Goal: Task Accomplishment & Management: Use online tool/utility

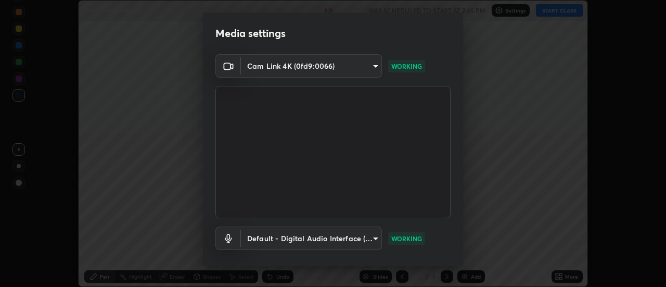
scroll to position [55, 0]
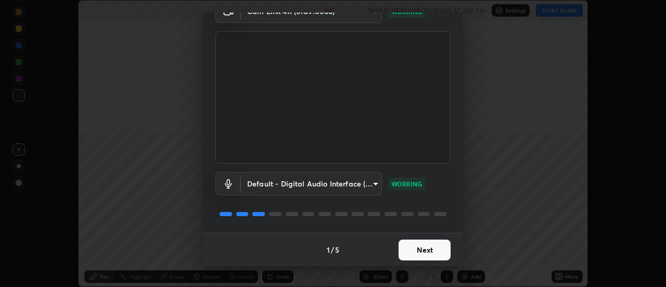
click at [430, 254] on button "Next" at bounding box center [425, 250] width 52 height 21
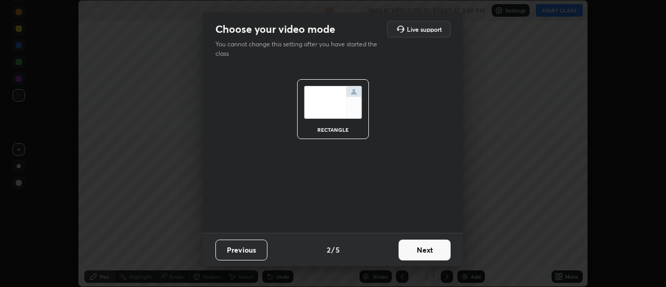
click at [429, 253] on button "Next" at bounding box center [425, 250] width 52 height 21
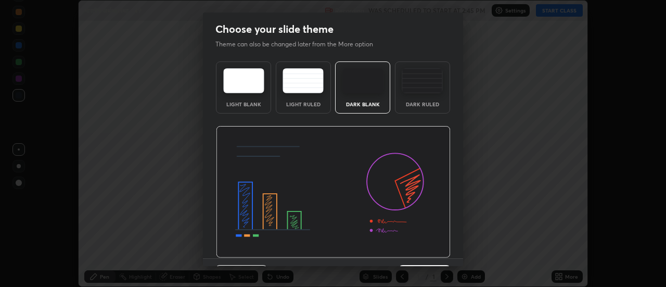
scroll to position [26, 0]
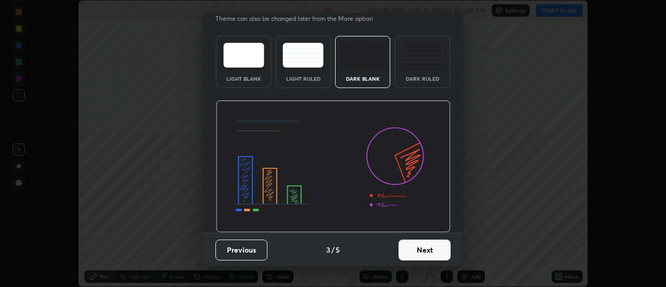
click at [432, 248] on button "Next" at bounding box center [425, 250] width 52 height 21
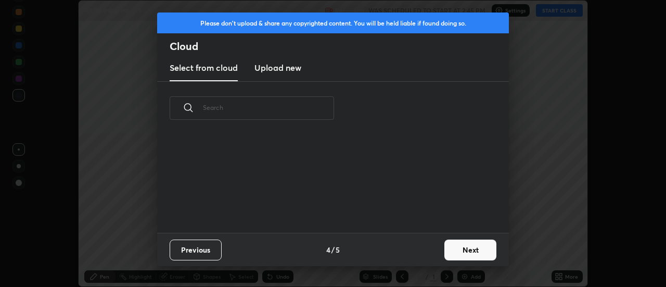
scroll to position [98, 334]
click at [458, 249] on button "Next" at bounding box center [471, 250] width 52 height 21
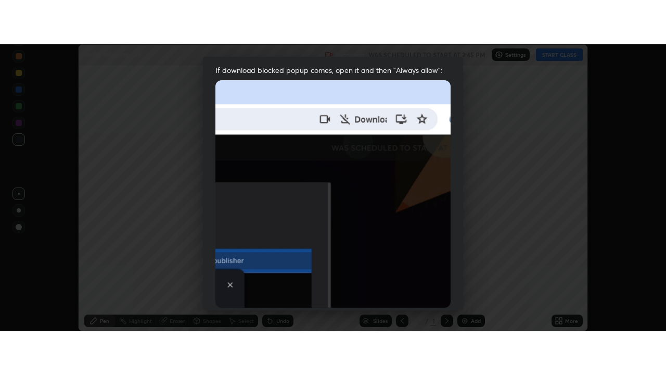
scroll to position [267, 0]
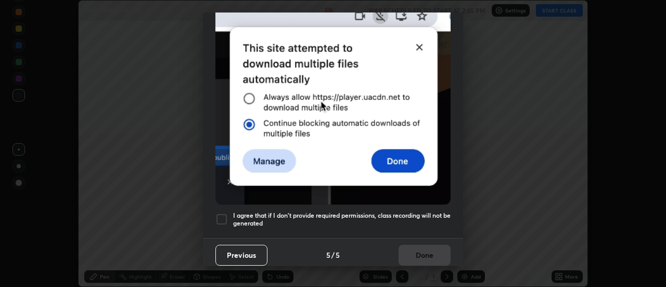
click at [220, 215] on div at bounding box center [222, 219] width 12 height 12
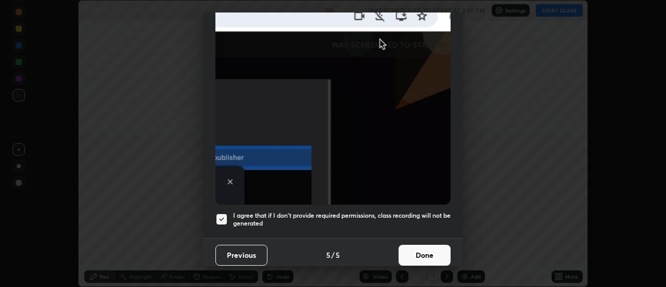
click at [420, 248] on button "Done" at bounding box center [425, 255] width 52 height 21
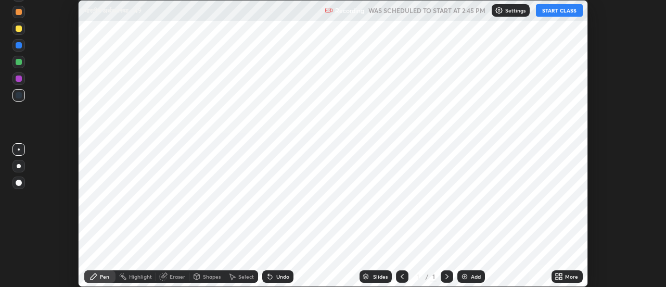
click at [561, 278] on icon at bounding box center [561, 278] width 3 height 3
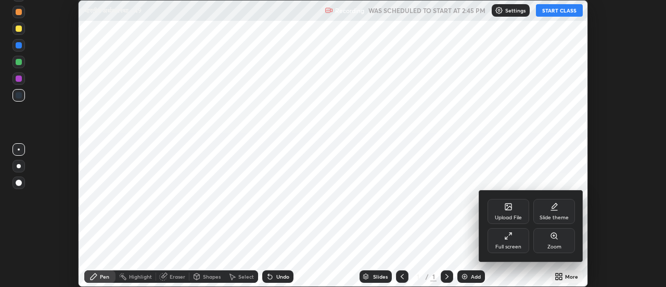
click at [506, 242] on div "Full screen" at bounding box center [509, 240] width 42 height 25
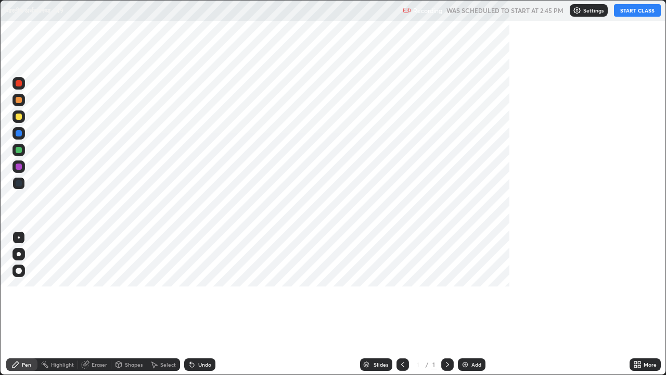
scroll to position [375, 666]
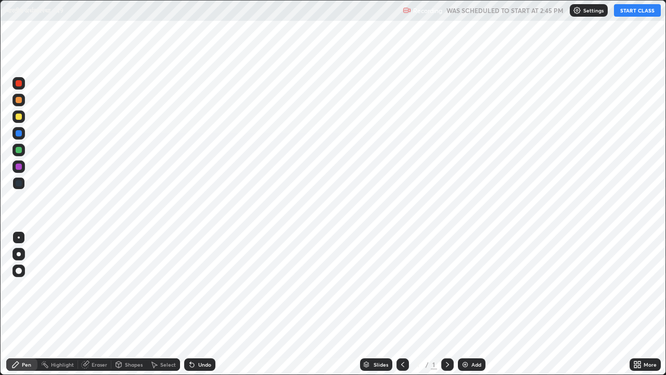
click at [475, 286] on div "Add" at bounding box center [477, 364] width 10 height 5
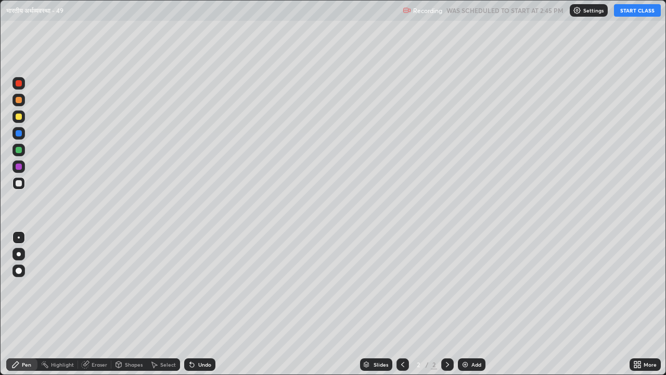
click at [205, 286] on div "Undo" at bounding box center [204, 364] width 13 height 5
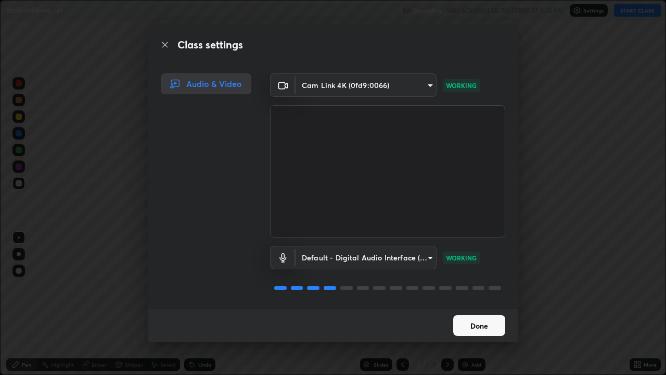
click at [480, 286] on button "Done" at bounding box center [480, 325] width 52 height 21
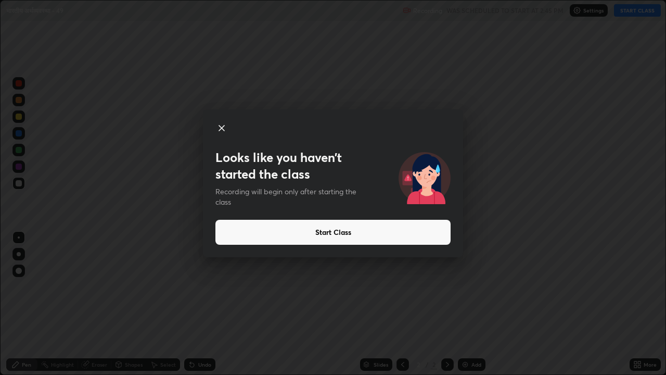
click at [328, 233] on button "Start Class" at bounding box center [333, 232] width 235 height 25
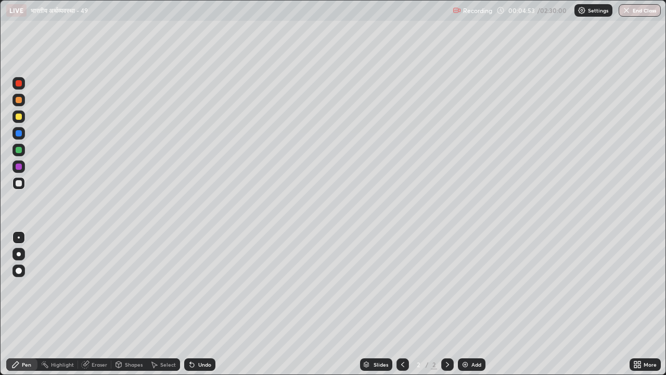
click at [20, 183] on div at bounding box center [19, 183] width 6 height 6
click at [19, 103] on div at bounding box center [19, 100] width 6 height 6
click at [191, 286] on icon at bounding box center [192, 365] width 4 height 4
click at [195, 286] on div "Undo" at bounding box center [199, 364] width 31 height 12
click at [337, 46] on icon at bounding box center [337, 46] width 1 height 1
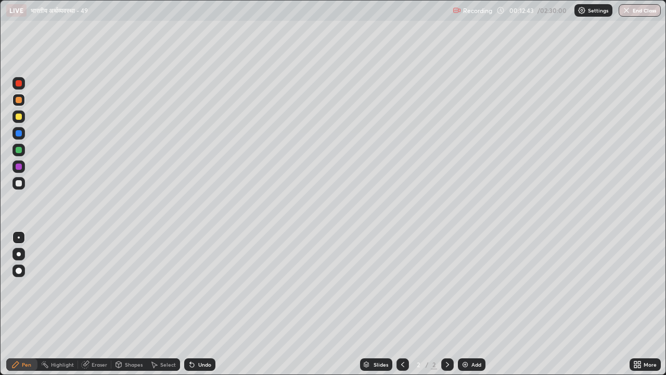
click at [19, 182] on div at bounding box center [19, 183] width 6 height 6
click at [206, 286] on div "Undo" at bounding box center [204, 364] width 13 height 5
click at [209, 286] on div "Undo" at bounding box center [204, 364] width 13 height 5
click at [204, 286] on div "Undo" at bounding box center [204, 364] width 13 height 5
click at [205, 286] on div "Undo" at bounding box center [204, 364] width 13 height 5
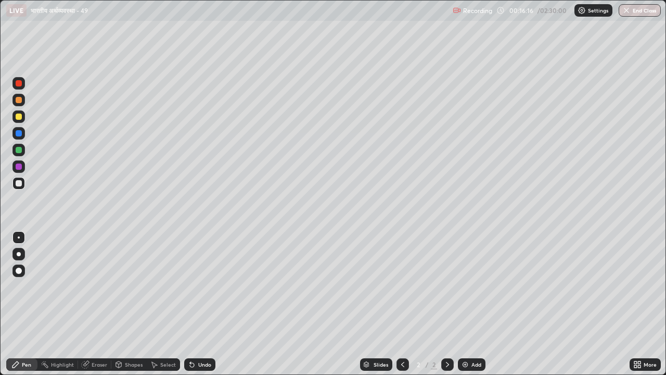
click at [204, 286] on div "Undo" at bounding box center [204, 364] width 13 height 5
click at [463, 286] on img at bounding box center [465, 364] width 8 height 8
click at [402, 286] on icon at bounding box center [403, 364] width 8 height 8
click at [448, 286] on icon at bounding box center [447, 364] width 3 height 5
click at [19, 117] on div at bounding box center [19, 117] width 6 height 6
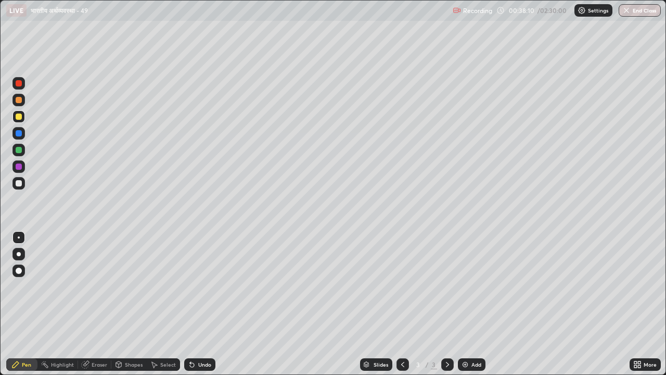
click at [463, 286] on img at bounding box center [465, 364] width 8 height 8
click at [402, 286] on icon at bounding box center [403, 364] width 8 height 8
click at [447, 286] on icon at bounding box center [448, 364] width 8 height 8
click at [19, 184] on div at bounding box center [19, 183] width 6 height 6
click at [447, 286] on icon at bounding box center [448, 364] width 8 height 8
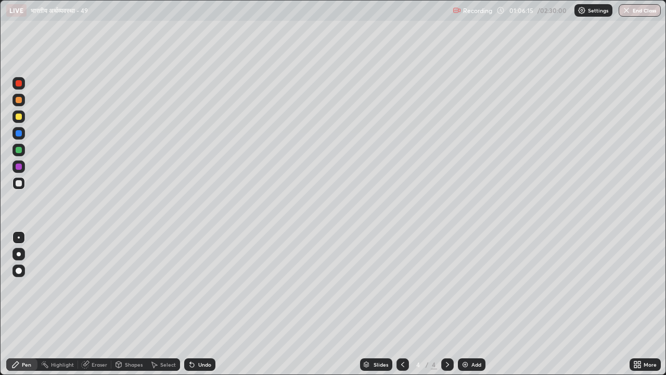
click at [447, 286] on icon at bounding box center [448, 364] width 8 height 8
click at [467, 286] on img at bounding box center [465, 364] width 8 height 8
click at [20, 105] on div at bounding box center [18, 100] width 12 height 12
click at [199, 286] on div "Undo" at bounding box center [204, 364] width 13 height 5
click at [195, 286] on div "Undo" at bounding box center [199, 364] width 31 height 12
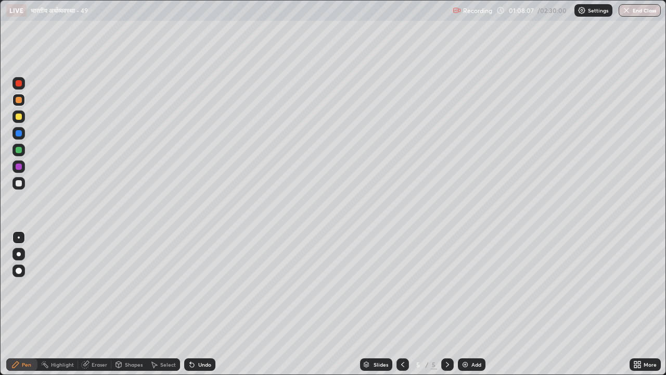
click at [196, 286] on div "Undo" at bounding box center [199, 364] width 31 height 12
click at [199, 286] on div "Undo" at bounding box center [199, 364] width 31 height 12
click at [198, 286] on div "Undo" at bounding box center [204, 364] width 13 height 5
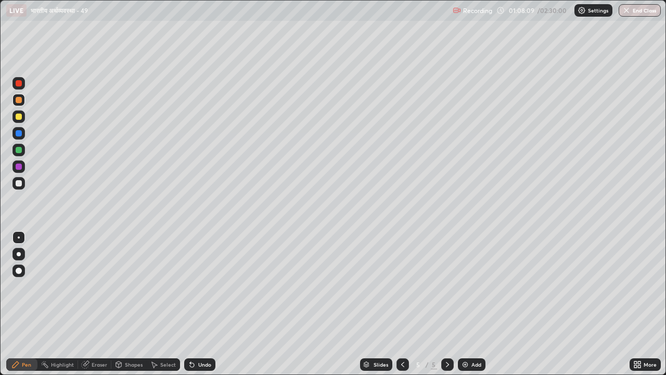
click at [198, 286] on div "Undo" at bounding box center [204, 364] width 13 height 5
click at [200, 286] on div "Undo" at bounding box center [204, 364] width 13 height 5
click at [201, 286] on div "Undo" at bounding box center [204, 364] width 13 height 5
click at [200, 286] on div "Undo" at bounding box center [204, 364] width 13 height 5
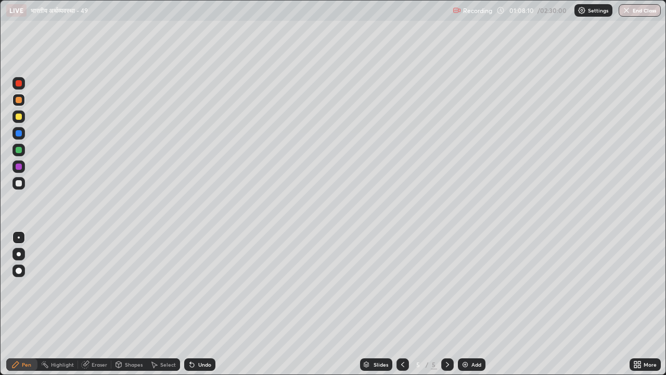
click at [203, 286] on div "Undo" at bounding box center [204, 364] width 13 height 5
click at [202, 286] on div "Undo" at bounding box center [204, 364] width 13 height 5
click at [203, 286] on div "Undo" at bounding box center [204, 364] width 13 height 5
click at [200, 286] on div "Undo" at bounding box center [204, 364] width 13 height 5
click at [203, 286] on div "Undo" at bounding box center [204, 364] width 13 height 5
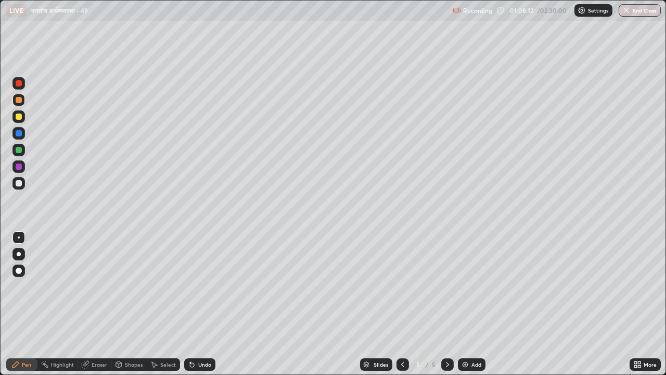
click at [200, 286] on div "Undo" at bounding box center [204, 364] width 13 height 5
click at [199, 286] on div "Undo" at bounding box center [204, 364] width 13 height 5
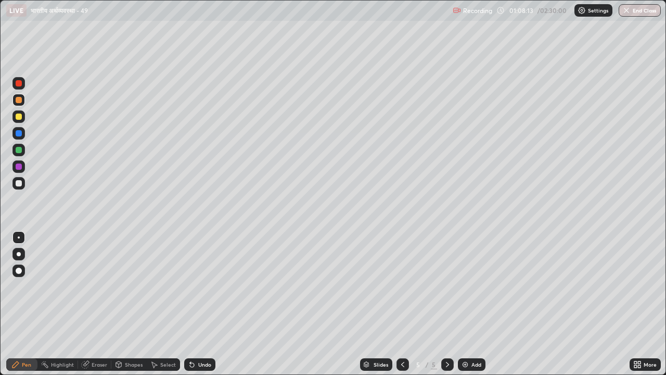
click at [198, 286] on div "Undo" at bounding box center [204, 364] width 13 height 5
click at [207, 286] on div "Undo" at bounding box center [204, 364] width 13 height 5
click at [19, 183] on div at bounding box center [19, 183] width 6 height 6
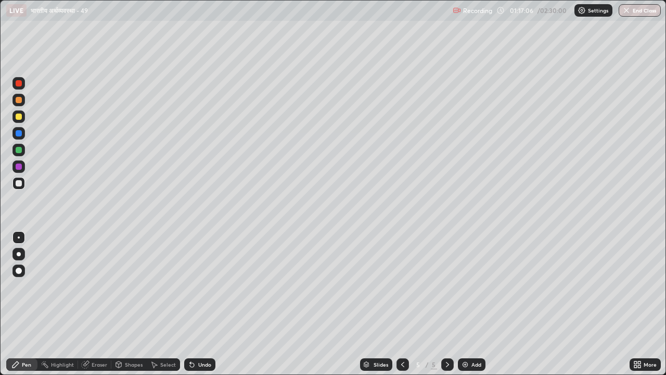
click at [190, 286] on icon at bounding box center [192, 365] width 4 height 4
click at [196, 286] on div "Undo" at bounding box center [199, 364] width 31 height 12
click at [207, 286] on div "Undo" at bounding box center [204, 364] width 13 height 5
click at [206, 286] on div "Undo" at bounding box center [204, 364] width 13 height 5
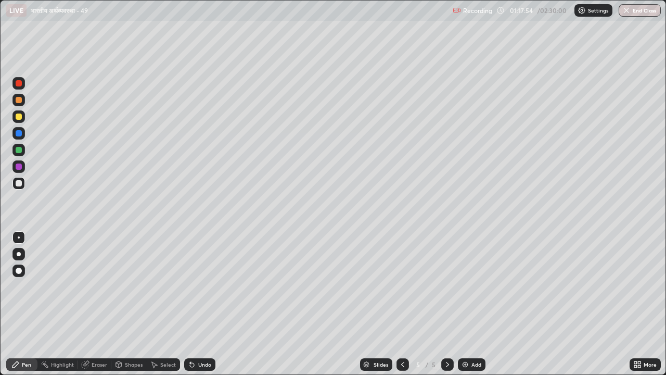
click at [205, 286] on div "Undo" at bounding box center [199, 364] width 31 height 12
click at [206, 286] on div "Undo" at bounding box center [199, 364] width 31 height 12
click at [205, 286] on div "Undo" at bounding box center [204, 364] width 13 height 5
click at [465, 286] on img at bounding box center [465, 364] width 8 height 8
click at [19, 100] on div at bounding box center [19, 100] width 6 height 6
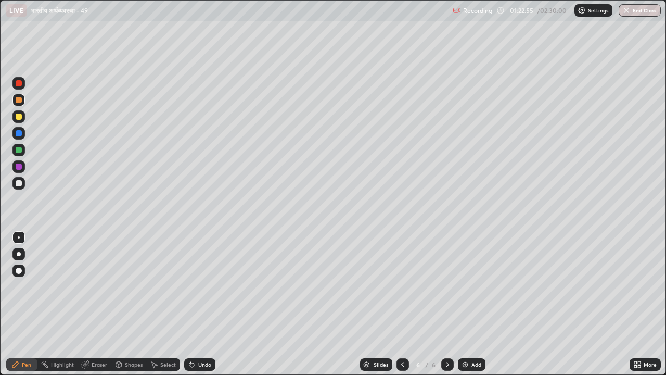
click at [17, 184] on div at bounding box center [19, 183] width 6 height 6
click at [205, 286] on div "Undo" at bounding box center [204, 364] width 13 height 5
click at [204, 286] on div "Undo" at bounding box center [204, 364] width 13 height 5
click at [19, 120] on div at bounding box center [18, 116] width 12 height 12
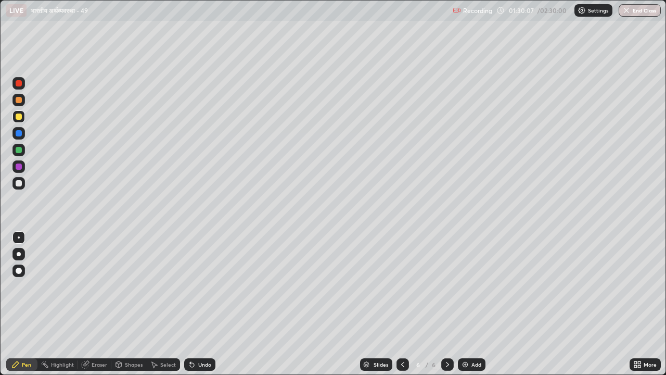
click at [21, 103] on div at bounding box center [18, 100] width 12 height 12
click at [16, 183] on div at bounding box center [19, 183] width 6 height 6
click at [465, 286] on img at bounding box center [465, 364] width 8 height 8
click at [206, 286] on div "Undo" at bounding box center [204, 364] width 13 height 5
click at [209, 286] on div "Undo" at bounding box center [204, 364] width 13 height 5
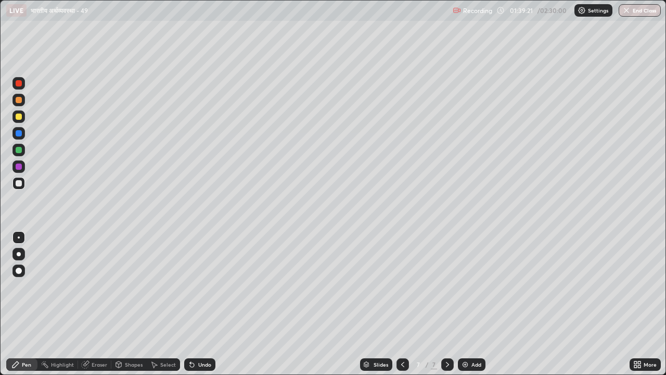
click at [208, 286] on div "Undo" at bounding box center [204, 364] width 13 height 5
click at [402, 286] on icon at bounding box center [403, 364] width 8 height 8
click at [448, 286] on icon at bounding box center [447, 364] width 3 height 5
click at [467, 286] on img at bounding box center [465, 364] width 8 height 8
click at [401, 286] on icon at bounding box center [402, 364] width 3 height 5
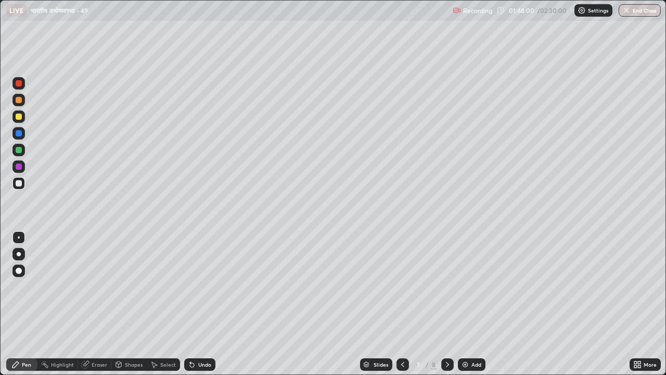
click at [447, 286] on icon at bounding box center [448, 364] width 8 height 8
click at [402, 286] on icon at bounding box center [403, 364] width 8 height 8
click at [447, 286] on icon at bounding box center [448, 364] width 8 height 8
click at [445, 286] on icon at bounding box center [448, 364] width 8 height 8
click at [403, 286] on icon at bounding box center [403, 364] width 8 height 8
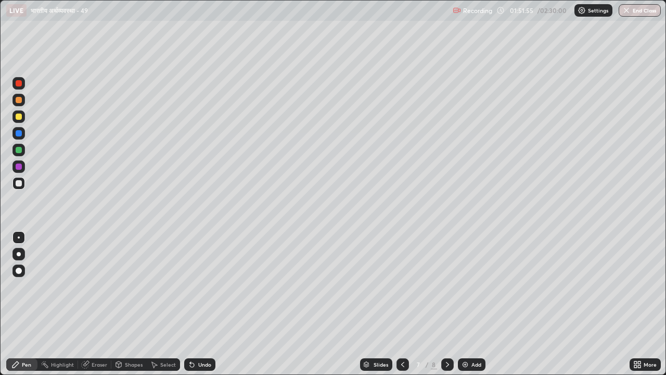
click at [445, 286] on icon at bounding box center [448, 364] width 8 height 8
click at [199, 286] on div "Undo" at bounding box center [204, 364] width 13 height 5
click at [200, 286] on div "Undo" at bounding box center [204, 364] width 13 height 5
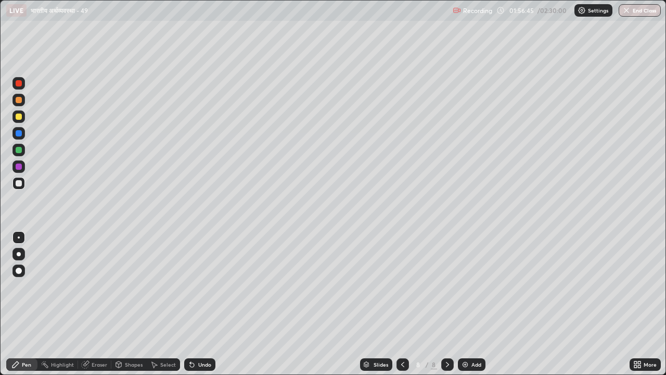
click at [201, 286] on div "Undo" at bounding box center [204, 364] width 13 height 5
click at [200, 286] on div "Undo" at bounding box center [204, 364] width 13 height 5
click at [447, 286] on icon at bounding box center [448, 364] width 8 height 8
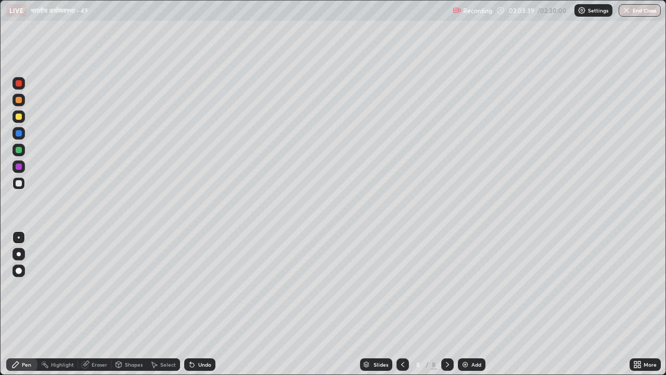
click at [462, 286] on img at bounding box center [465, 364] width 8 height 8
click at [402, 286] on icon at bounding box center [403, 364] width 8 height 8
click at [400, 286] on icon at bounding box center [403, 364] width 8 height 8
click at [402, 286] on icon at bounding box center [403, 364] width 8 height 8
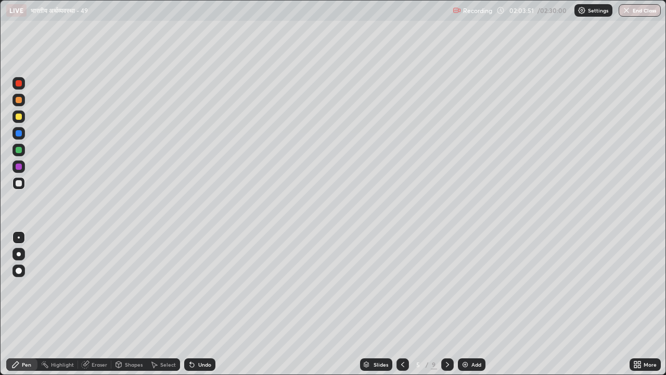
click at [446, 286] on icon at bounding box center [448, 364] width 8 height 8
click at [447, 286] on icon at bounding box center [448, 364] width 8 height 8
click at [20, 118] on div at bounding box center [19, 117] width 6 height 6
click at [446, 286] on icon at bounding box center [447, 364] width 3 height 5
click at [445, 286] on icon at bounding box center [448, 364] width 8 height 8
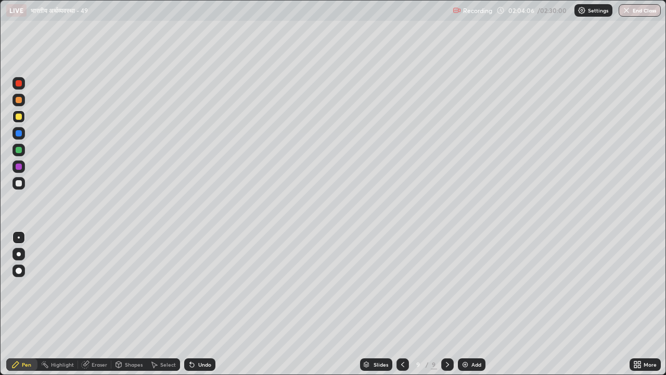
click at [446, 286] on icon at bounding box center [448, 364] width 8 height 8
click at [447, 286] on icon at bounding box center [448, 364] width 8 height 8
click at [20, 184] on div at bounding box center [19, 183] width 6 height 6
click at [20, 104] on div at bounding box center [18, 100] width 12 height 12
click at [192, 286] on icon at bounding box center [192, 365] width 4 height 4
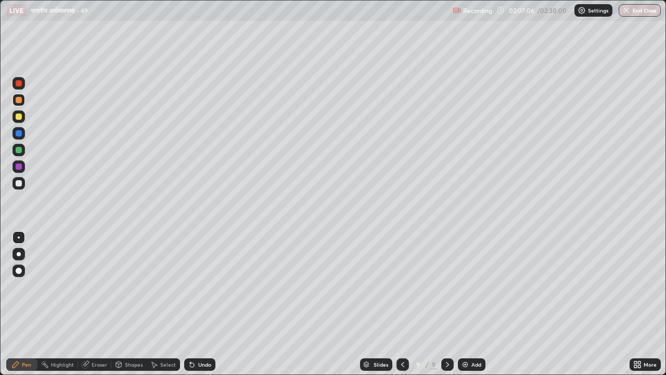
click at [195, 286] on div "Undo" at bounding box center [199, 364] width 31 height 12
click at [21, 105] on div at bounding box center [18, 100] width 12 height 12
click at [20, 184] on div at bounding box center [19, 183] width 6 height 6
click at [195, 286] on div "Undo" at bounding box center [199, 364] width 31 height 12
click at [203, 286] on div "Undo" at bounding box center [204, 364] width 13 height 5
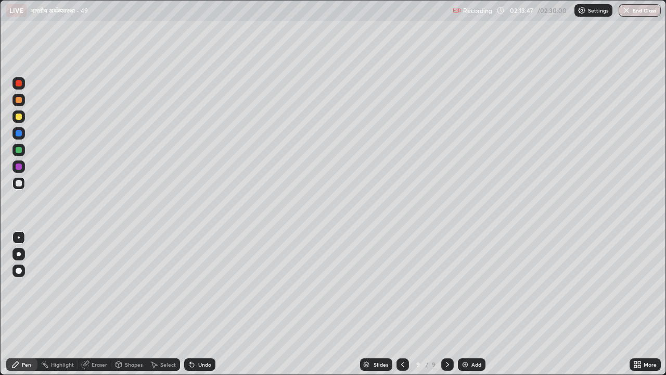
click at [466, 286] on img at bounding box center [465, 364] width 8 height 8
click at [21, 103] on div at bounding box center [19, 100] width 6 height 6
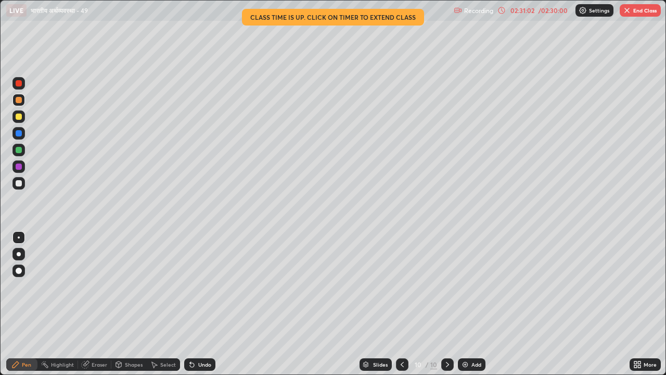
click at [640, 15] on button "End Class" at bounding box center [640, 10] width 41 height 12
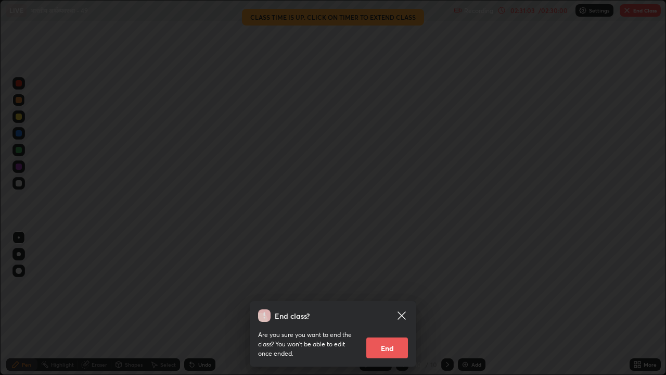
click at [392, 286] on button "End" at bounding box center [388, 347] width 42 height 21
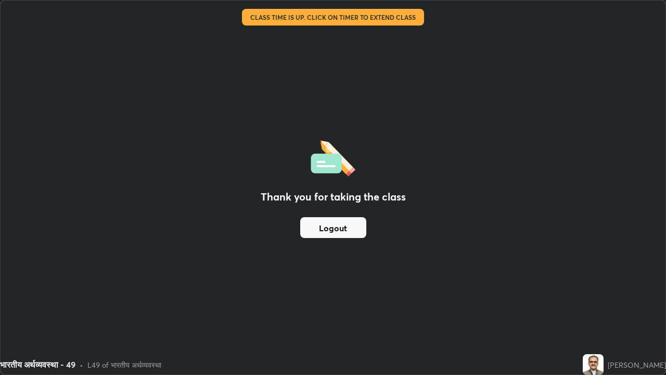
click at [356, 230] on button "Logout" at bounding box center [333, 227] width 66 height 21
click at [356, 228] on button "Logout" at bounding box center [333, 227] width 66 height 21
